Goal: Task Accomplishment & Management: Manage account settings

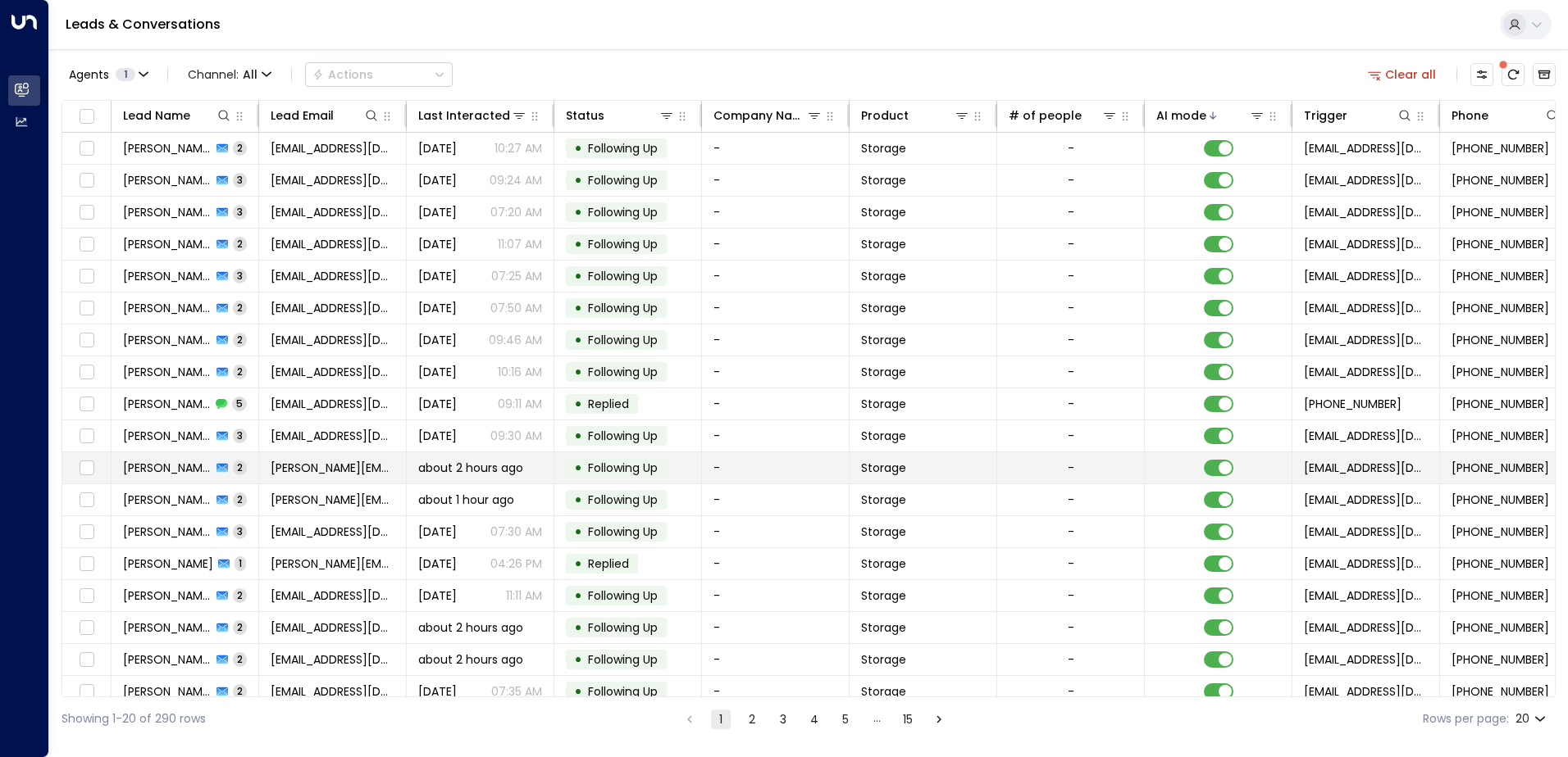
scroll to position [81, 0]
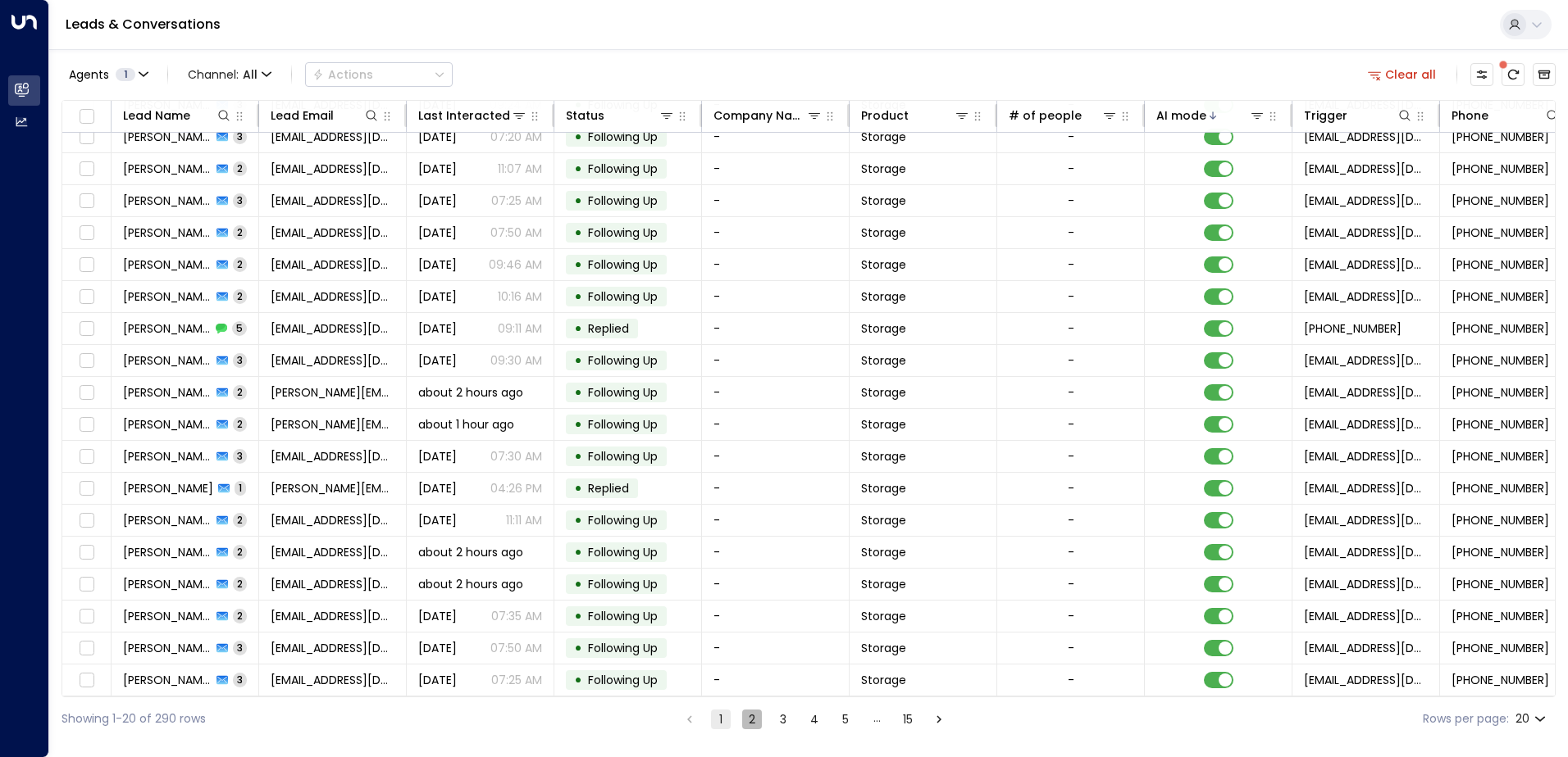
click at [745, 720] on button "2" at bounding box center [751, 720] width 20 height 20
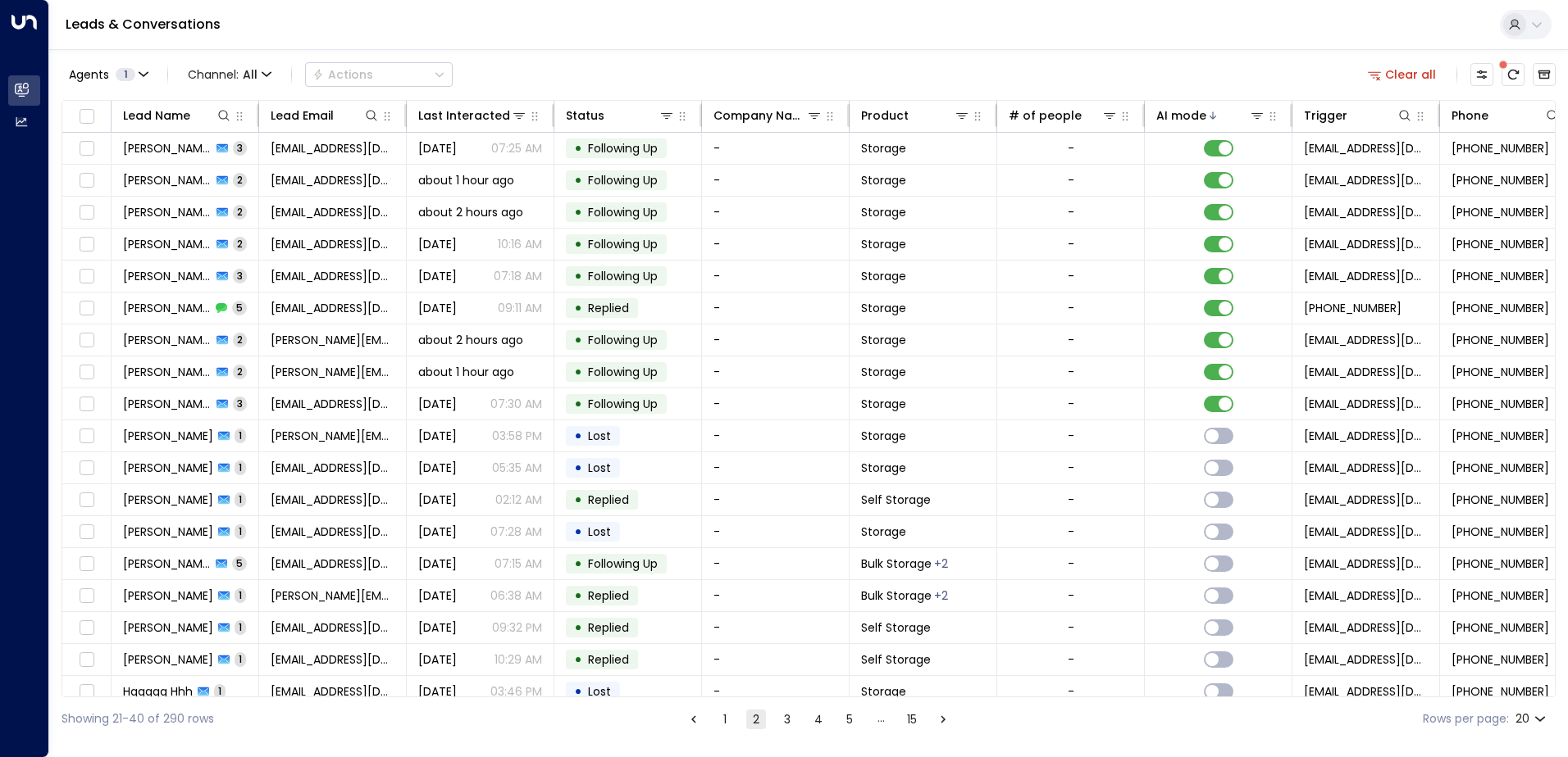
click at [722, 717] on button "1" at bounding box center [725, 720] width 20 height 20
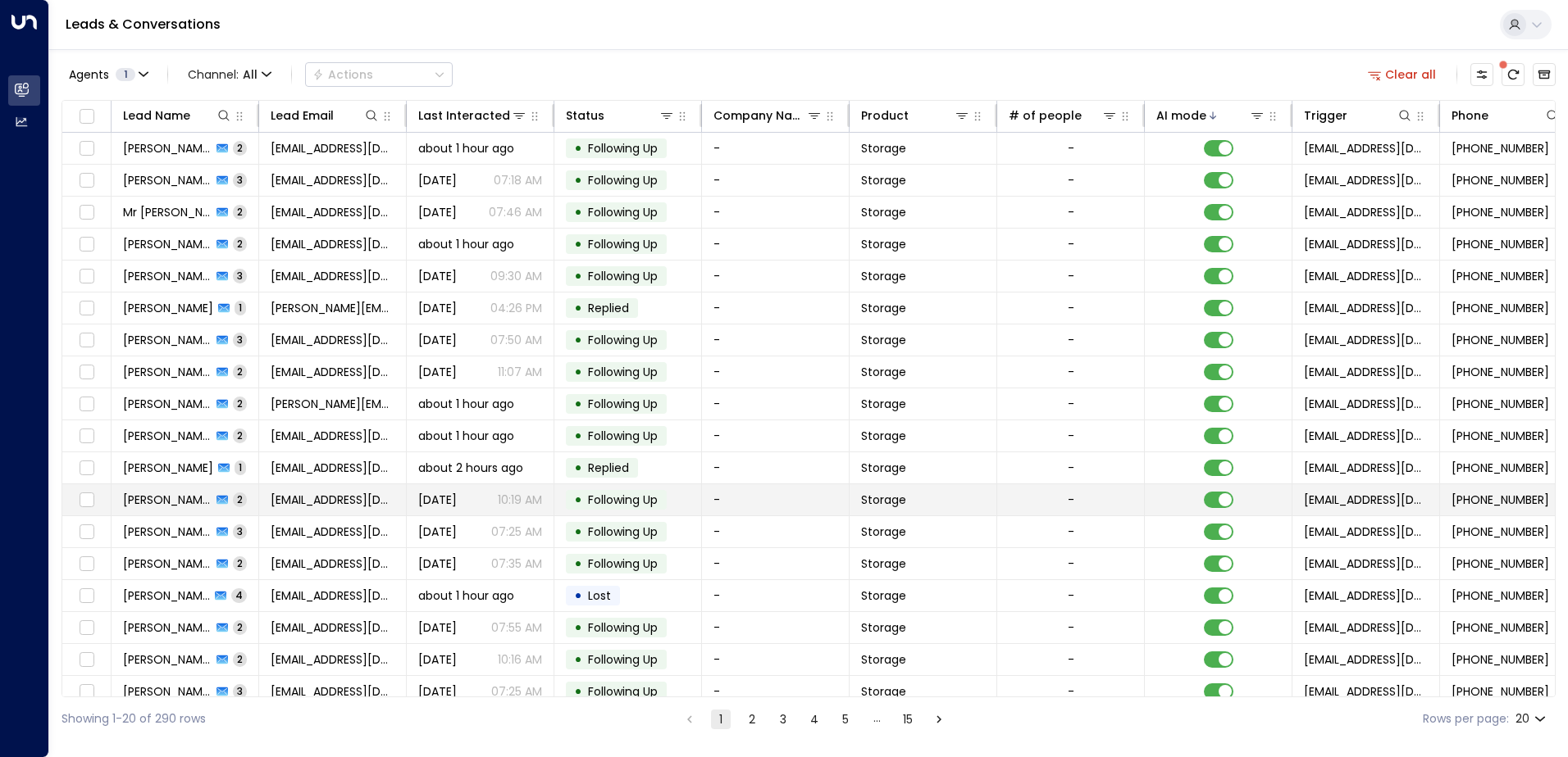
click at [563, 503] on td "• Following Up" at bounding box center [628, 500] width 148 height 32
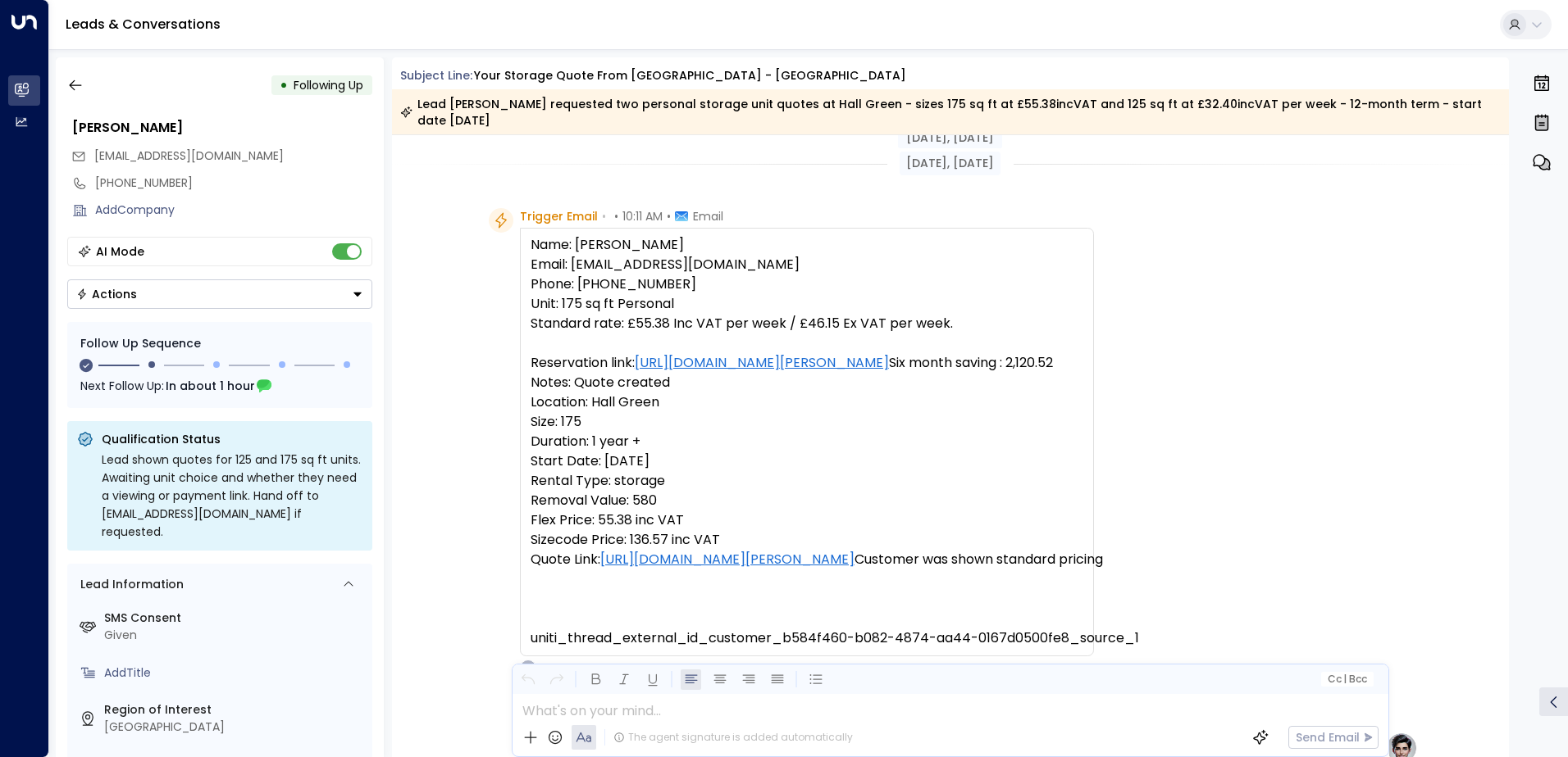
scroll to position [163, 0]
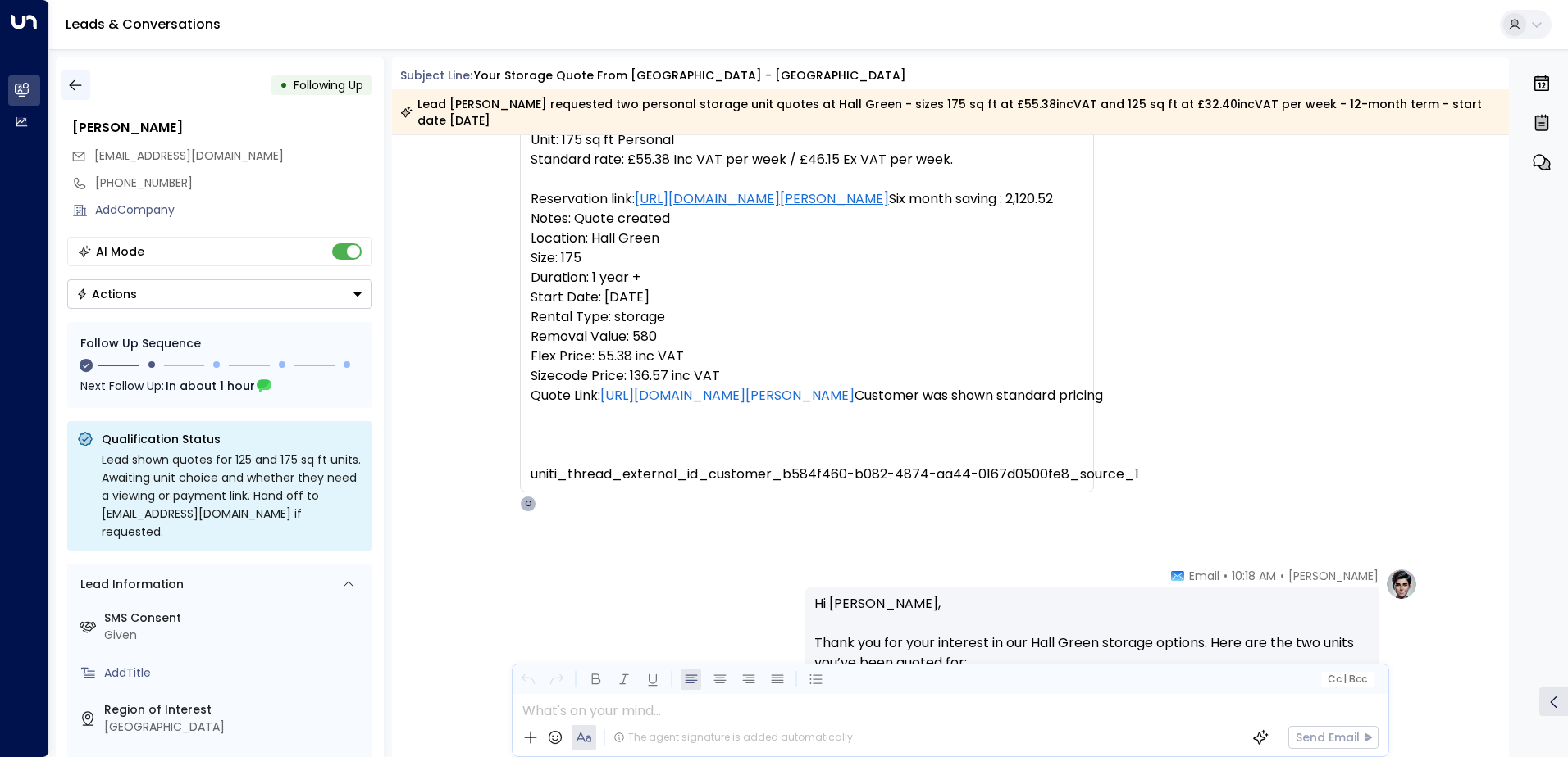
click at [79, 86] on icon "button" at bounding box center [75, 86] width 12 height 11
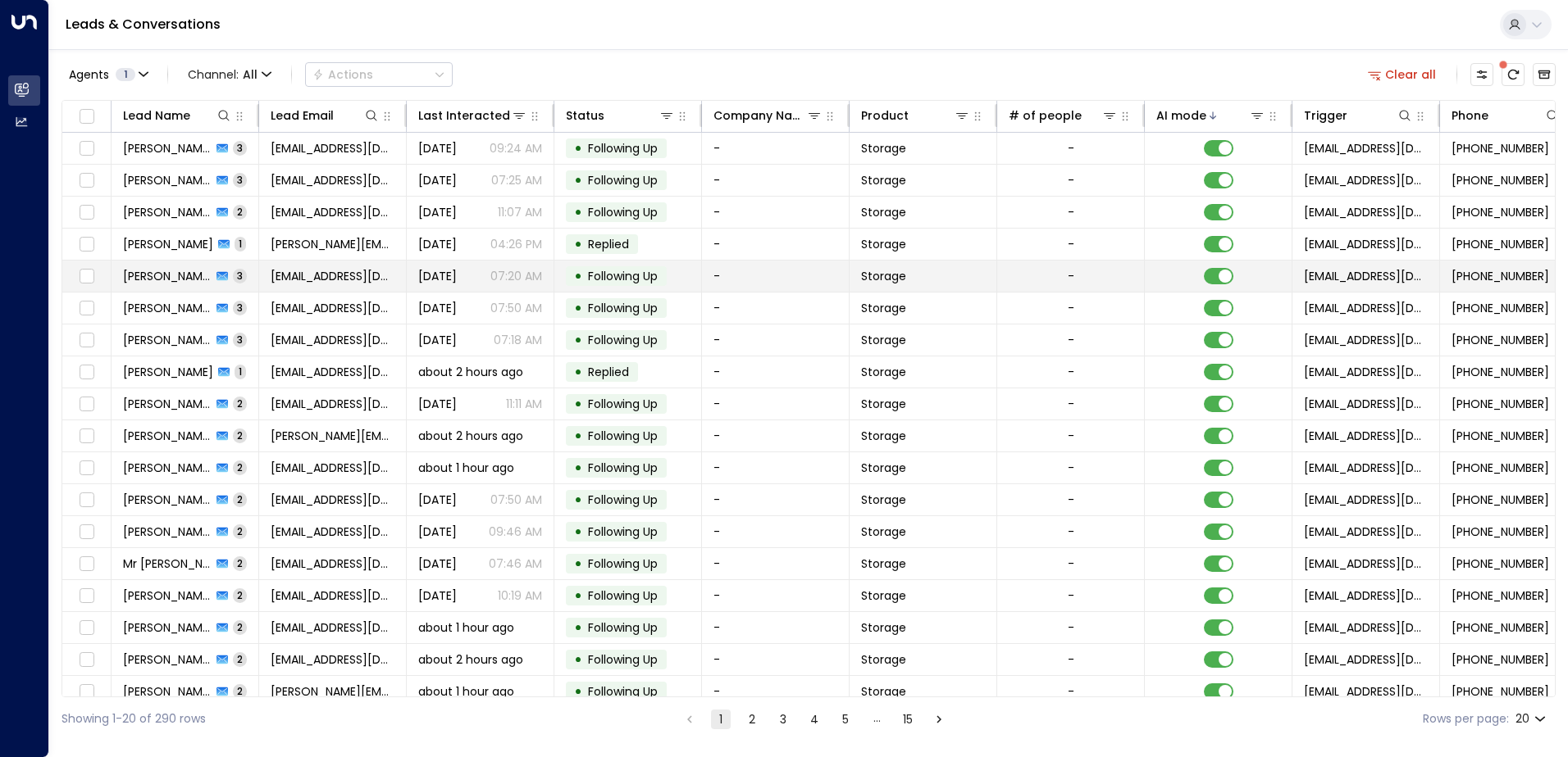
scroll to position [81, 0]
